Goal: Task Accomplishment & Management: Manage account settings

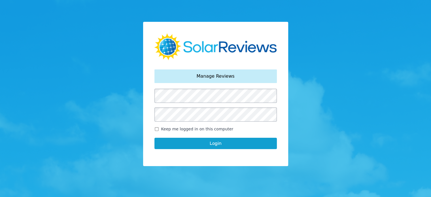
click at [157, 130] on input "Keep me logged in on this computer" at bounding box center [156, 129] width 5 height 4
checkbox input "true"
click at [196, 143] on button "Login" at bounding box center [215, 143] width 122 height 11
click at [228, 142] on button "Login" at bounding box center [215, 143] width 122 height 11
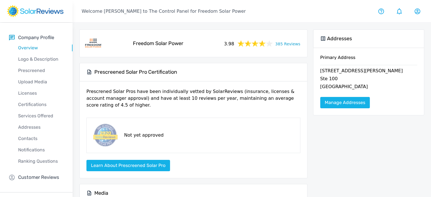
click at [289, 42] on link "385 Reviews" at bounding box center [287, 43] width 25 height 7
